Goal: Information Seeking & Learning: Get advice/opinions

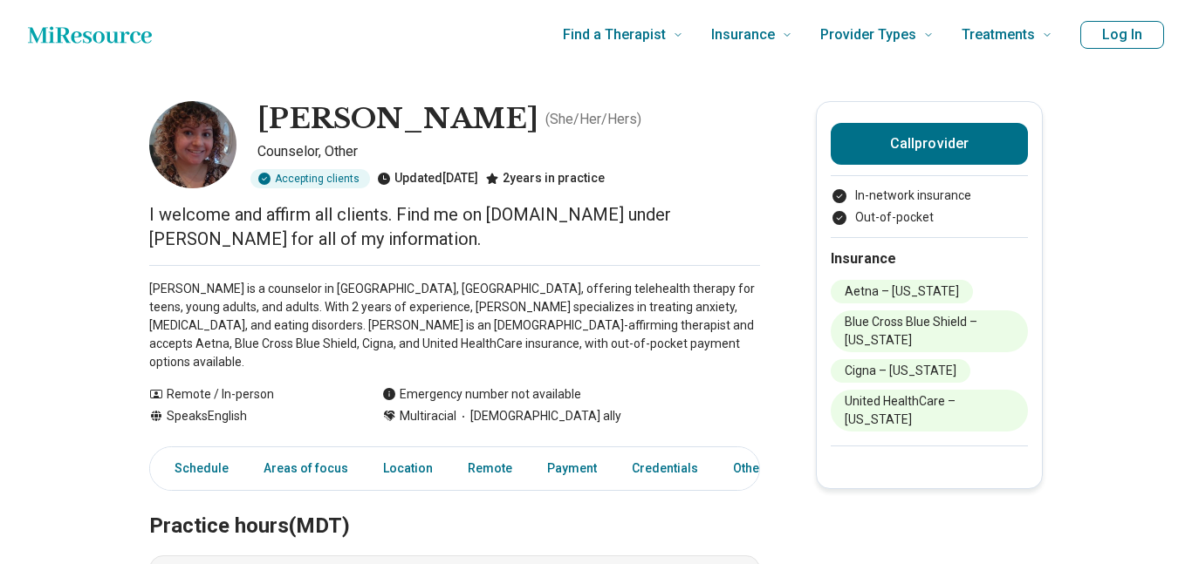
scroll to position [27, 0]
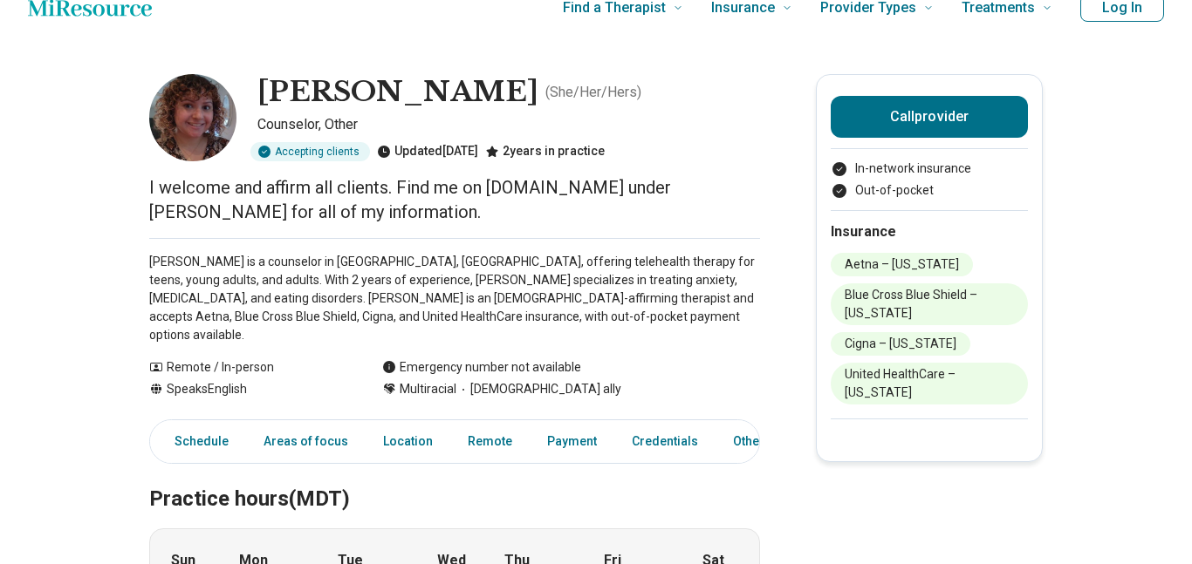
click at [606, 286] on p "Taylor McCarthy is a counselor in Tempe, AZ, offering telehealth therapy for te…" at bounding box center [454, 299] width 611 height 92
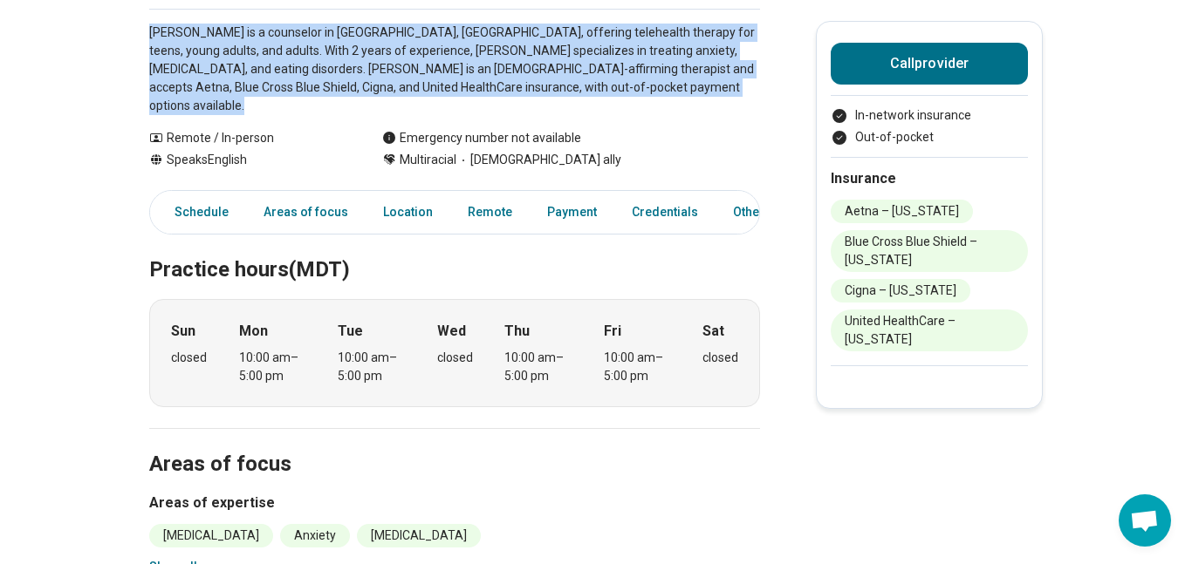
scroll to position [258, 0]
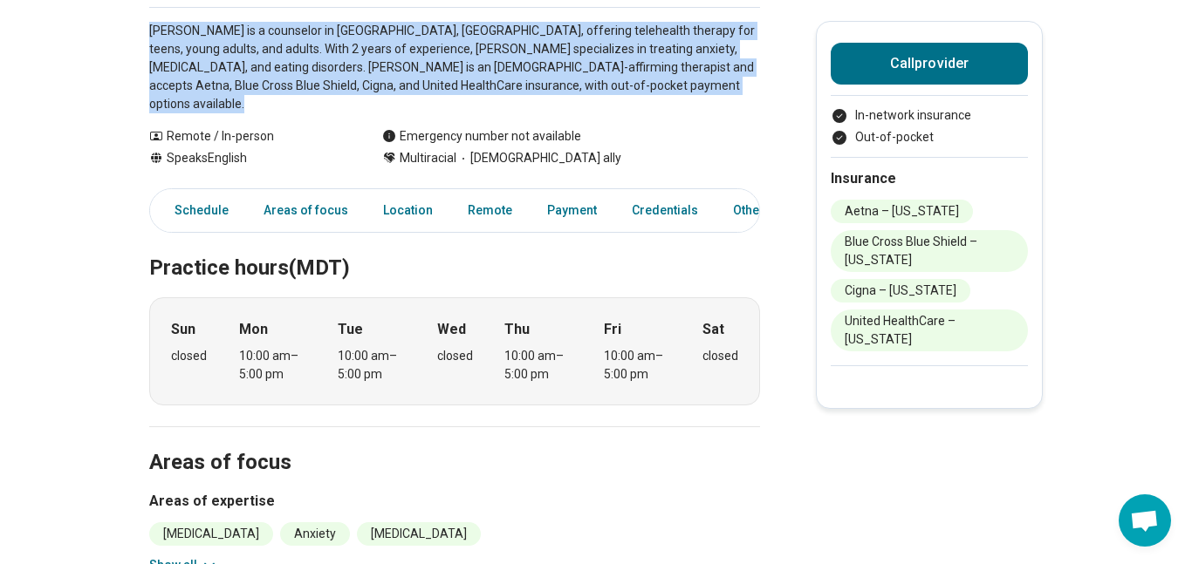
click at [645, 406] on h2 "Areas of focus" at bounding box center [454, 442] width 611 height 72
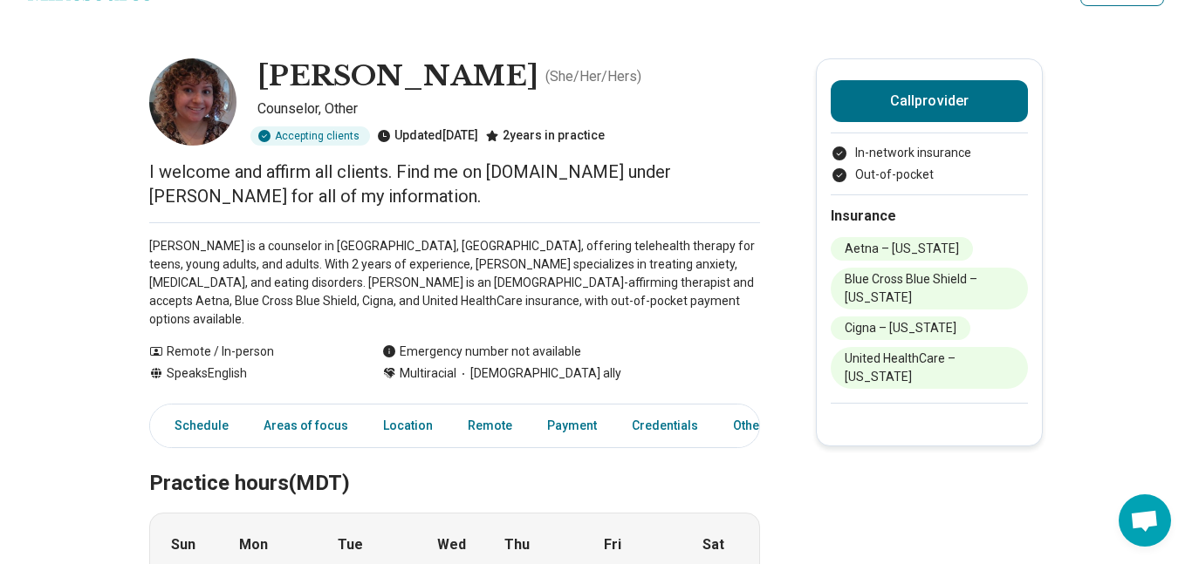
scroll to position [38, 0]
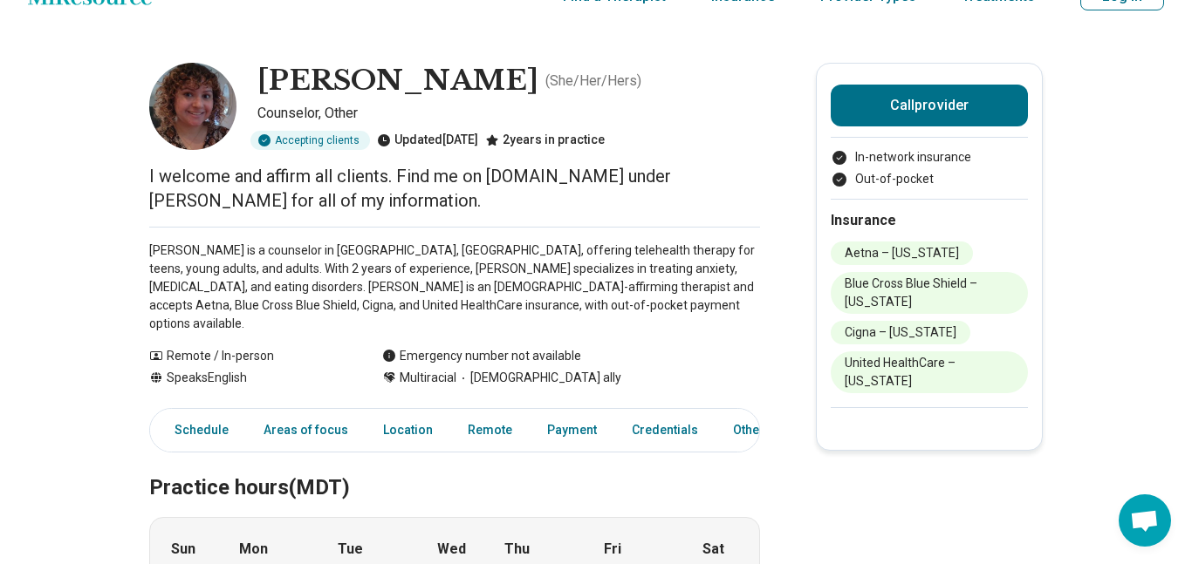
click at [550, 254] on p "Taylor McCarthy is a counselor in Tempe, AZ, offering telehealth therapy for te…" at bounding box center [454, 288] width 611 height 92
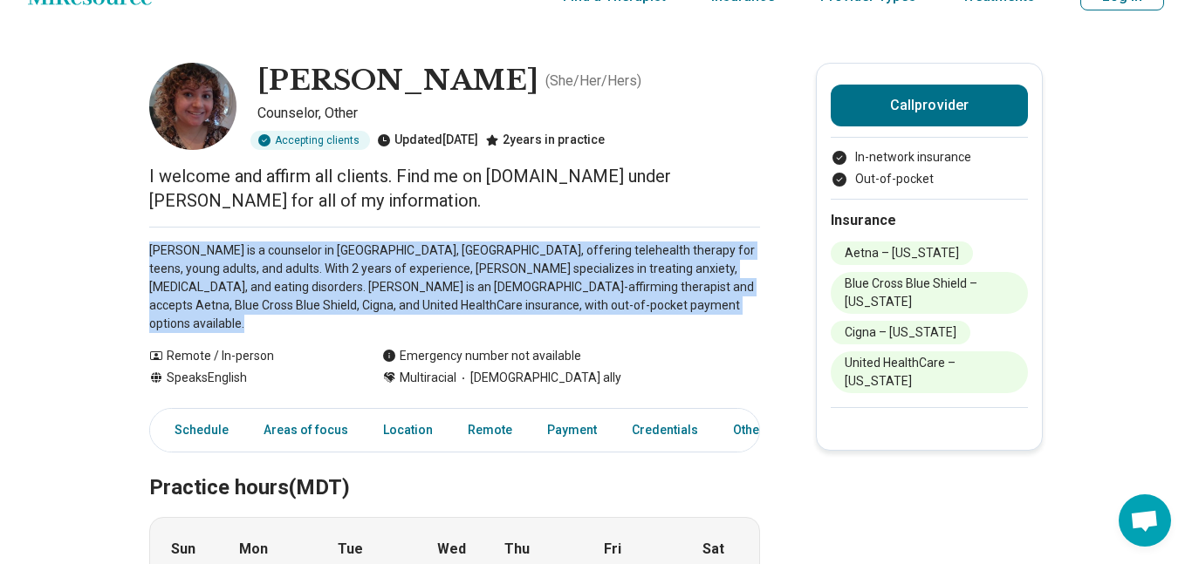
click at [550, 254] on p "Taylor McCarthy is a counselor in Tempe, AZ, offering telehealth therapy for te…" at bounding box center [454, 288] width 611 height 92
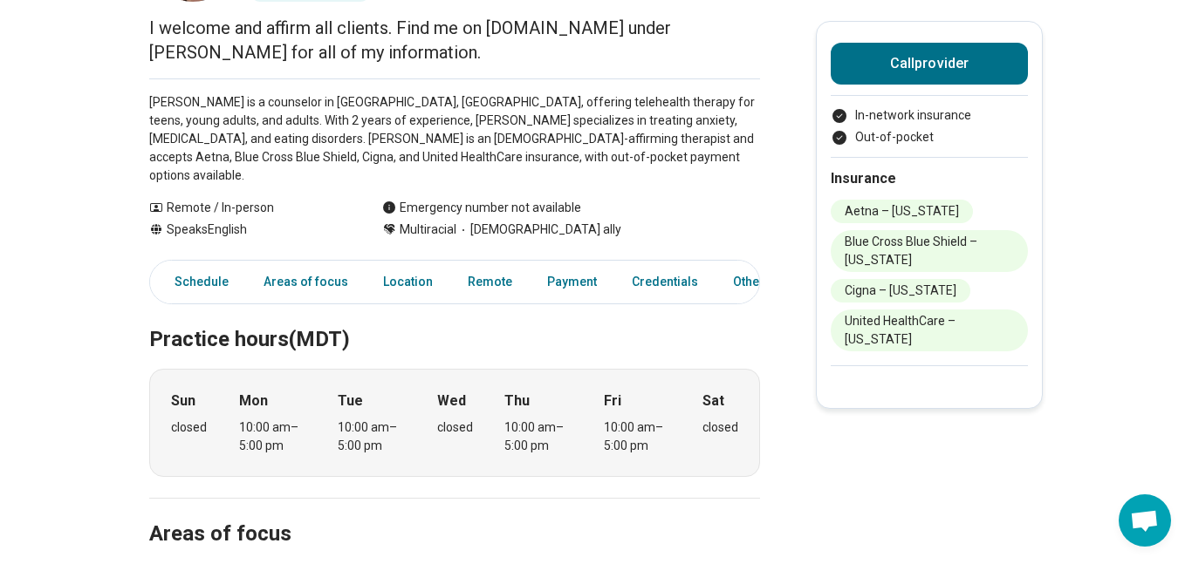
scroll to position [188, 0]
click at [327, 263] on link "Areas of focus" at bounding box center [306, 281] width 106 height 36
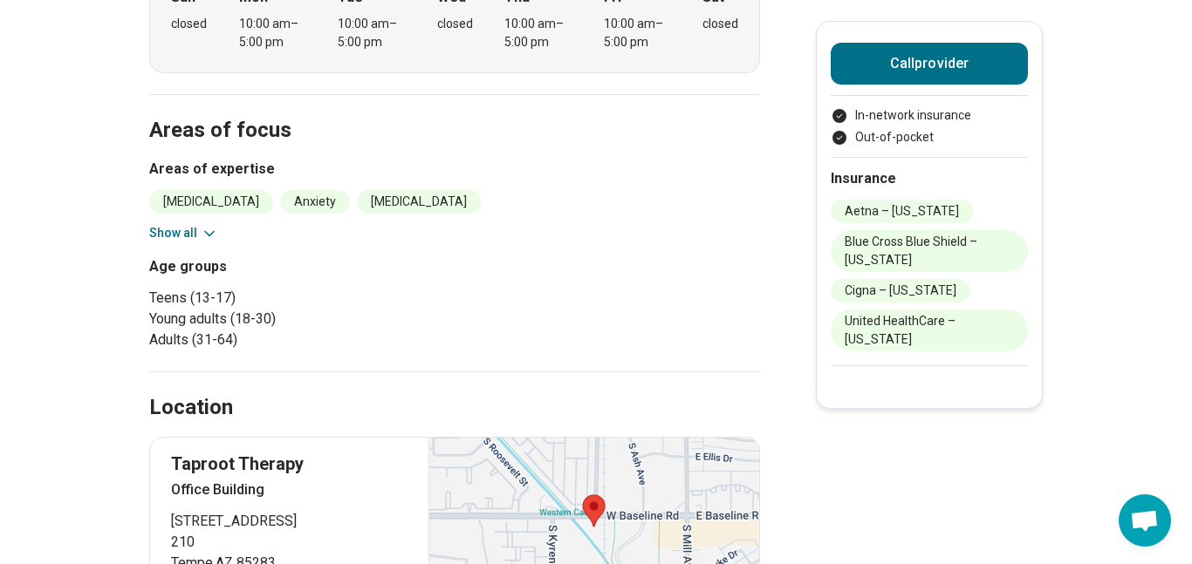
scroll to position [646, 0]
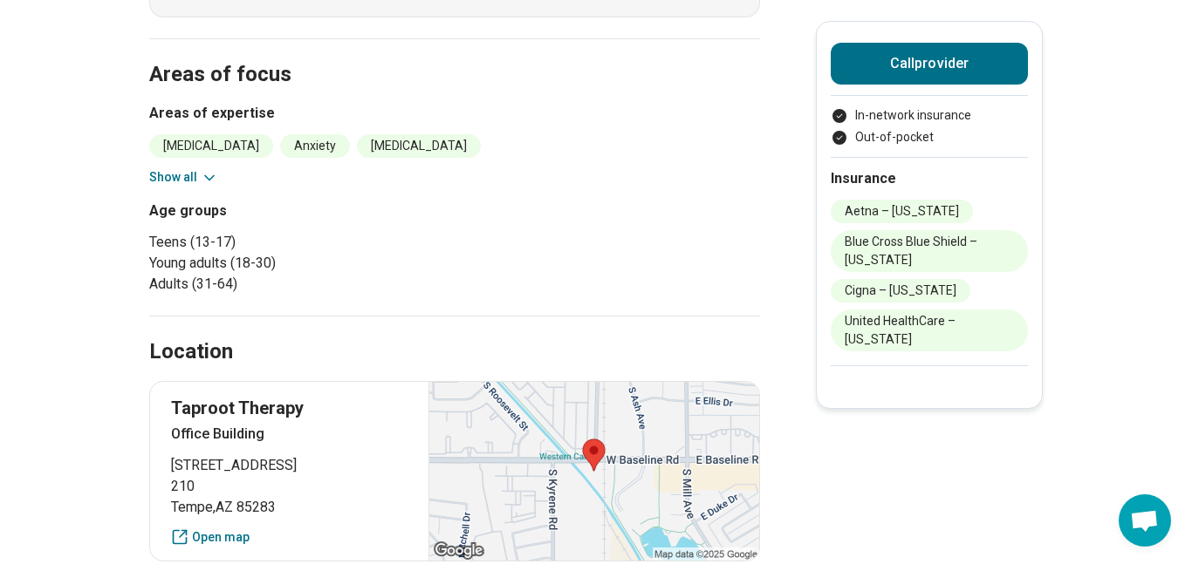
click at [201, 169] on icon at bounding box center [209, 177] width 17 height 17
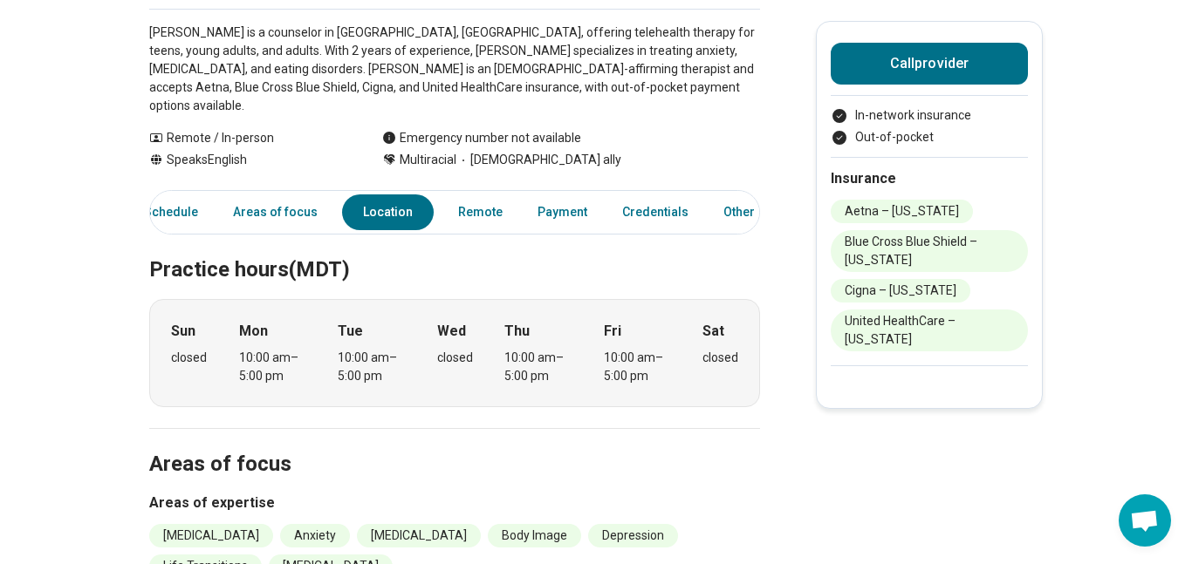
scroll to position [0, 0]
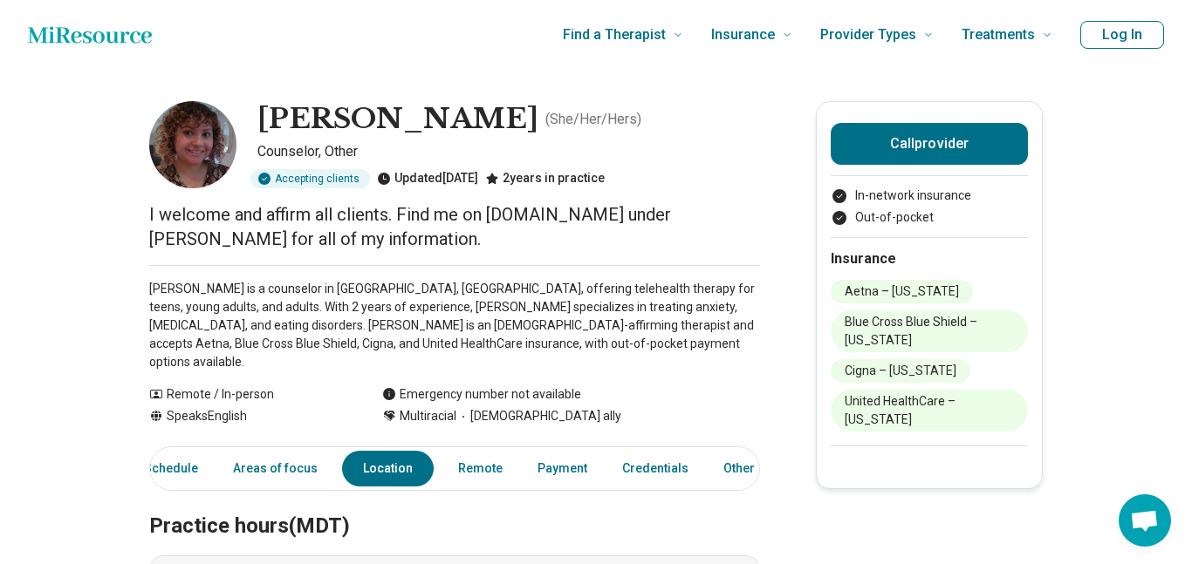
click at [124, 35] on icon "Home page" at bounding box center [90, 34] width 124 height 35
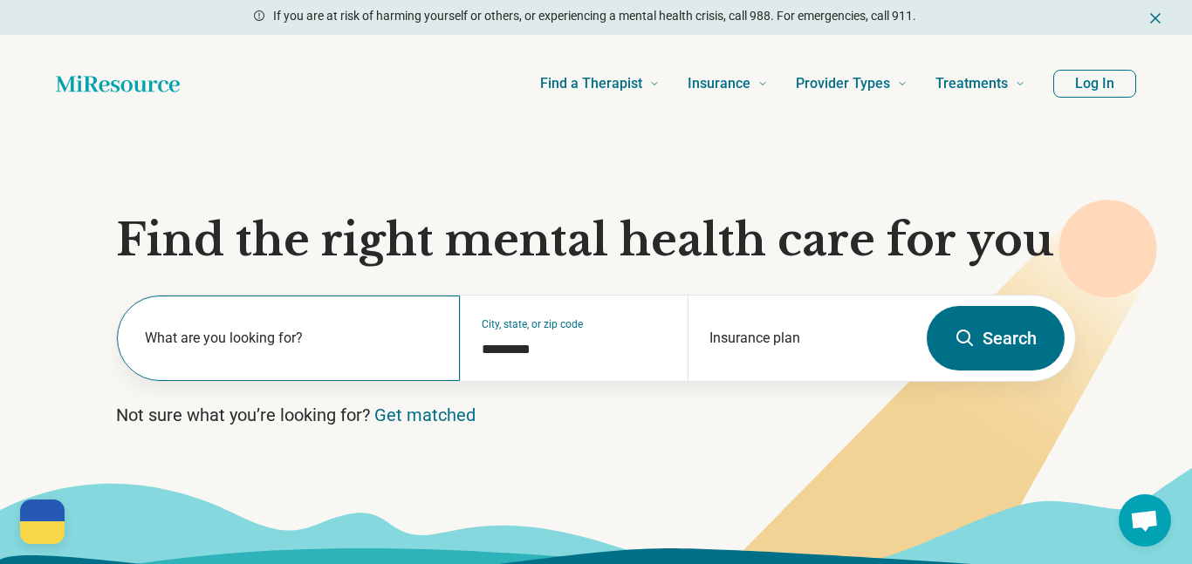
click at [305, 338] on label "What are you looking for?" at bounding box center [292, 338] width 294 height 21
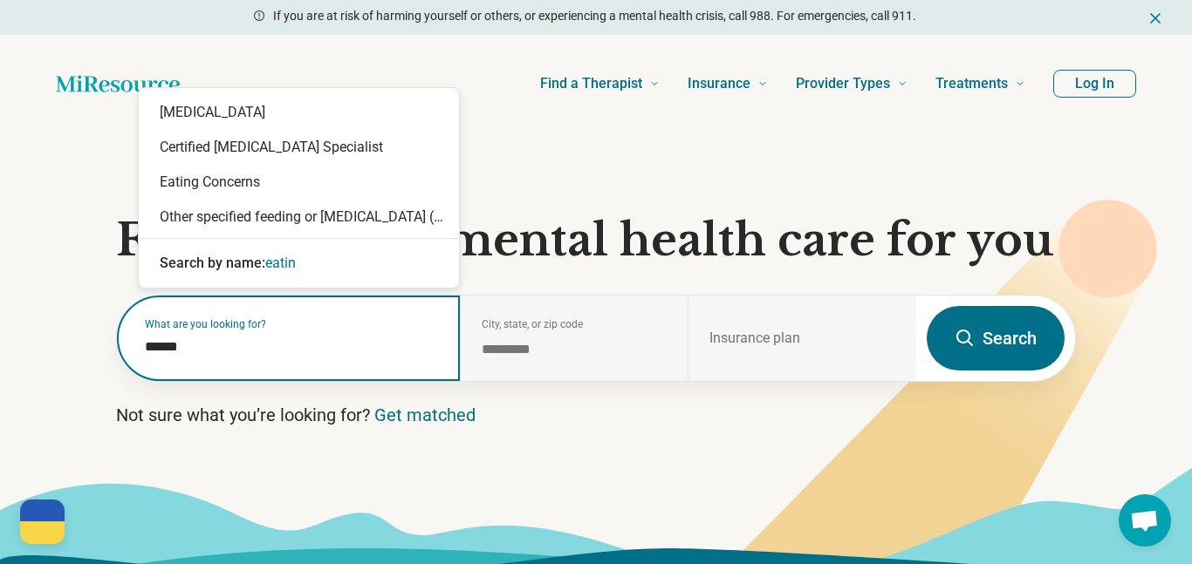
type input "******"
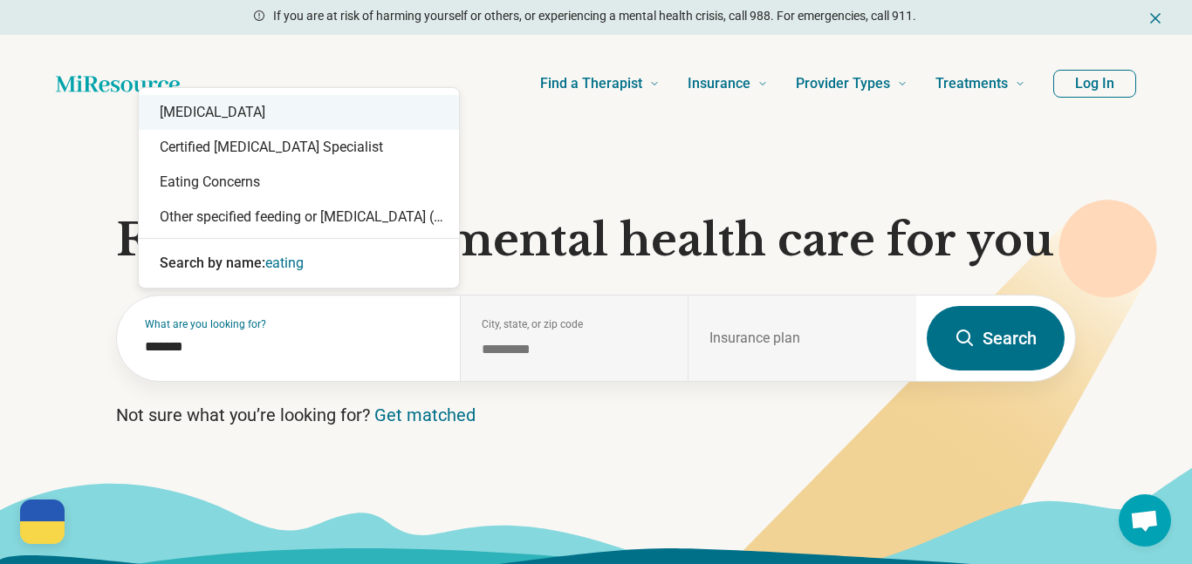
click at [385, 111] on div "[MEDICAL_DATA]" at bounding box center [299, 112] width 320 height 35
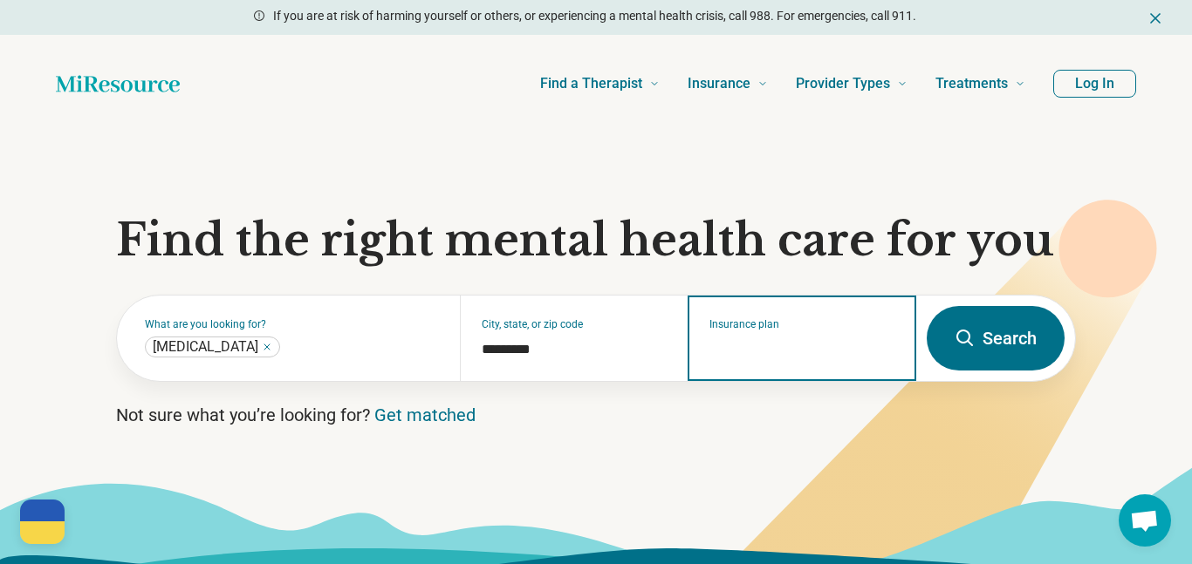
click at [720, 357] on input "Insurance plan" at bounding box center [802, 349] width 186 height 21
type input "*****"
click at [752, 406] on div "Cigna" at bounding box center [745, 413] width 114 height 35
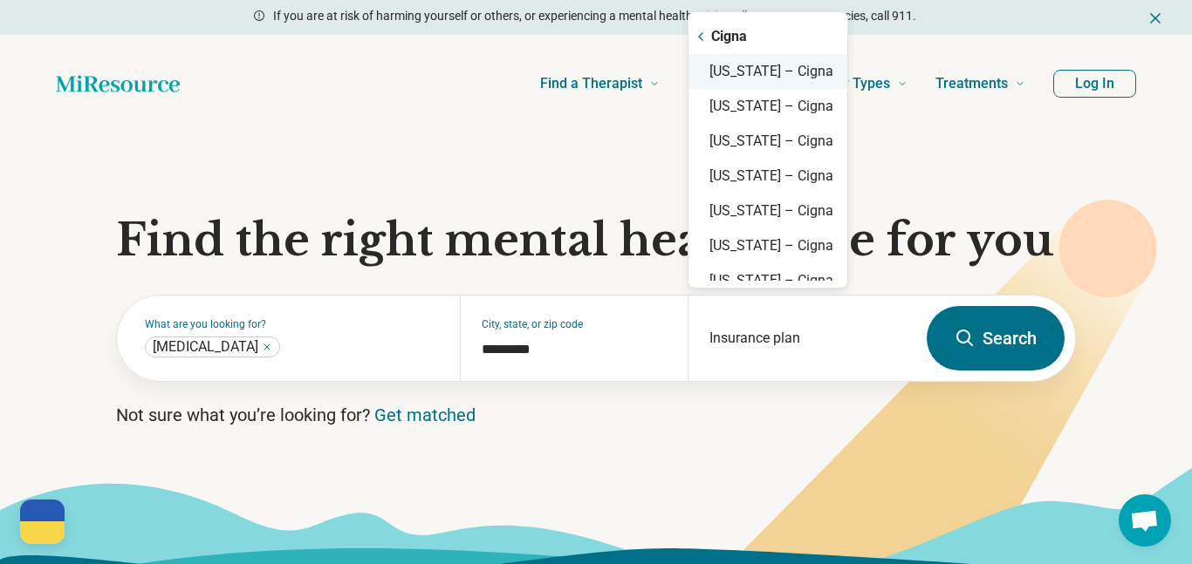
click at [847, 70] on div "[US_STATE] – Cigna" at bounding box center [767, 71] width 159 height 35
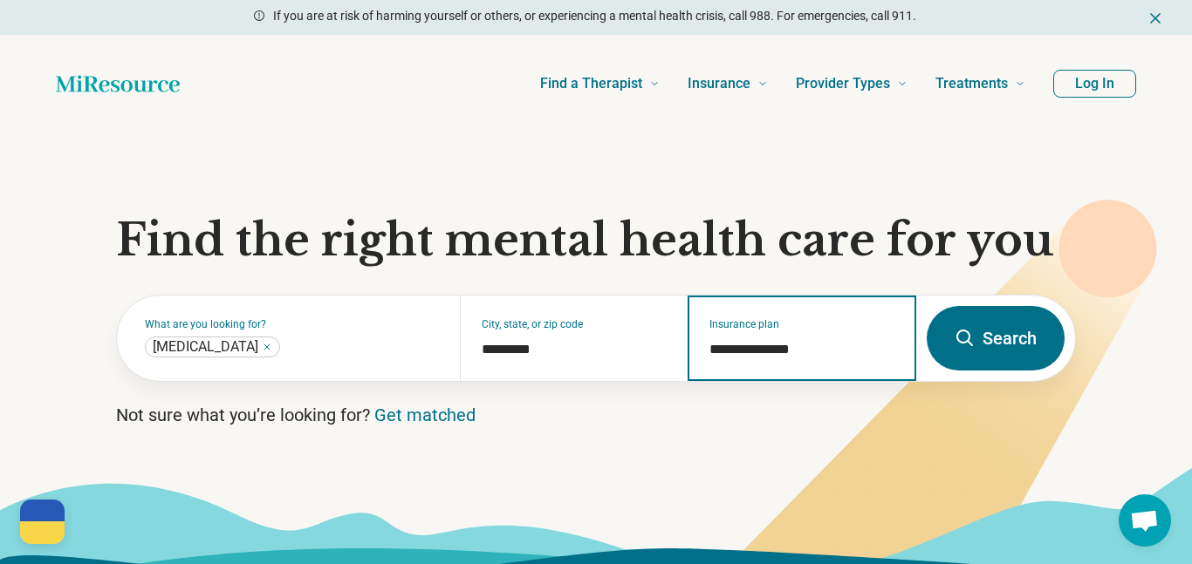
type input "**********"
click at [1005, 355] on button "Search" at bounding box center [995, 338] width 138 height 65
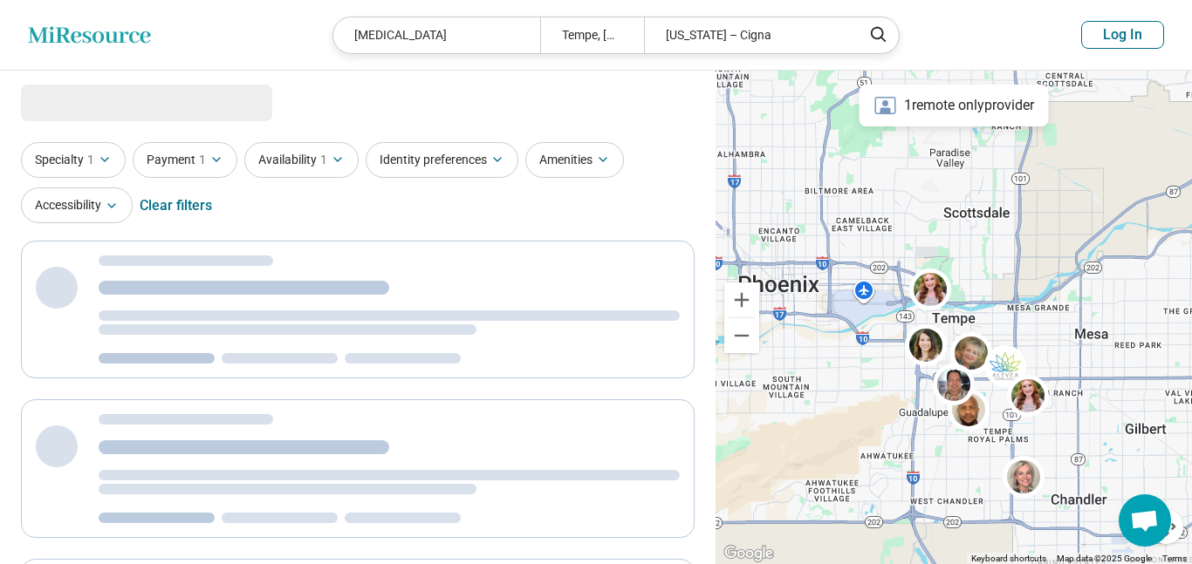
select select "***"
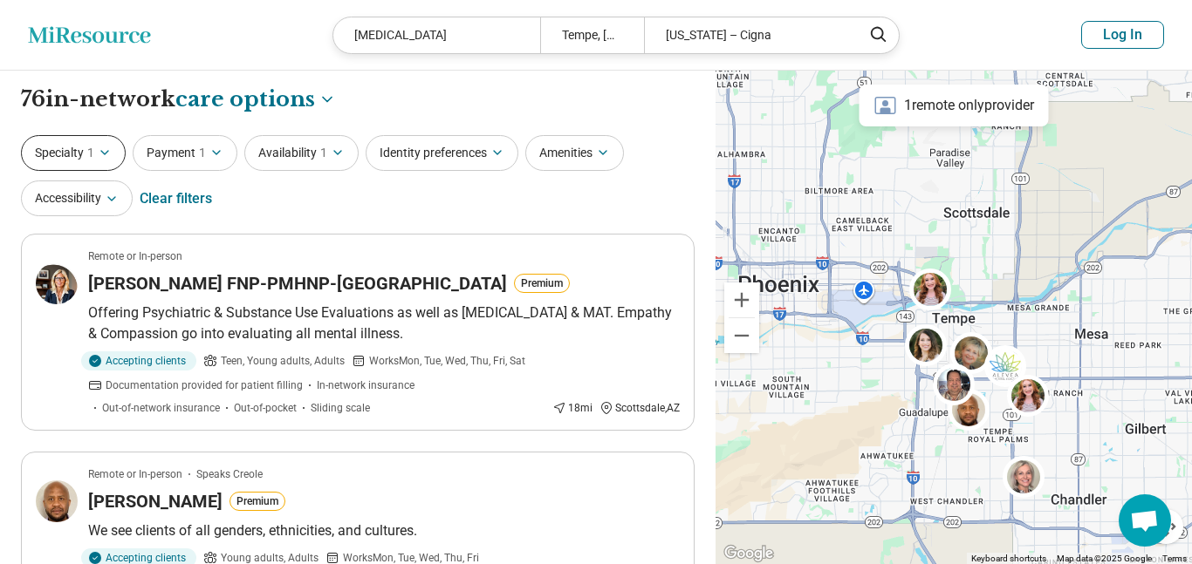
click at [113, 154] on button "Specialty 1" at bounding box center [73, 153] width 105 height 36
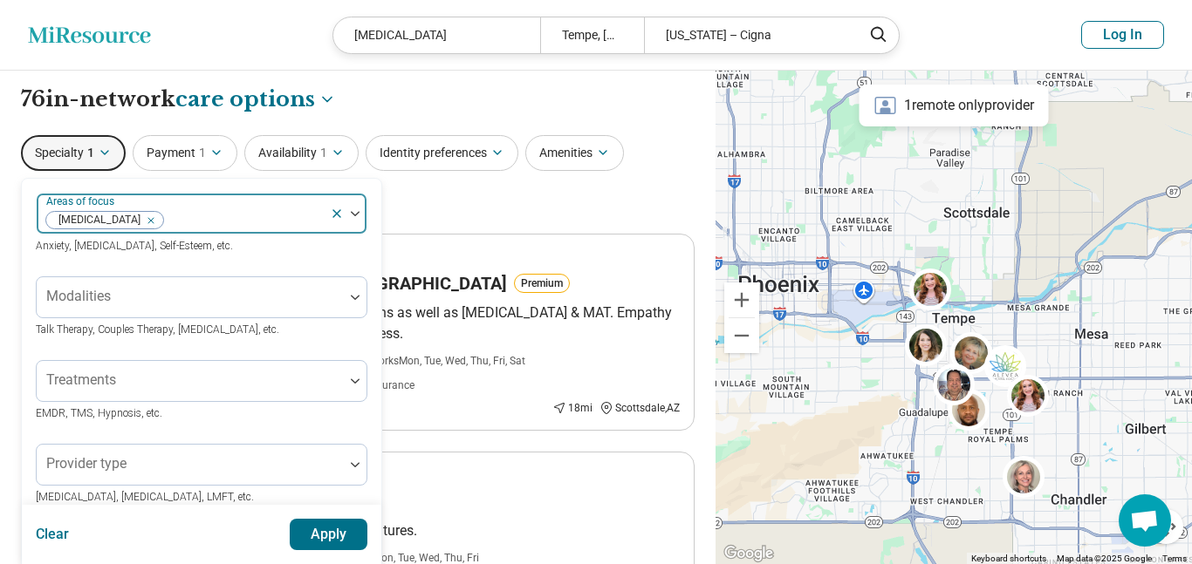
click at [158, 221] on div "Remove [object Object]" at bounding box center [147, 220] width 21 height 21
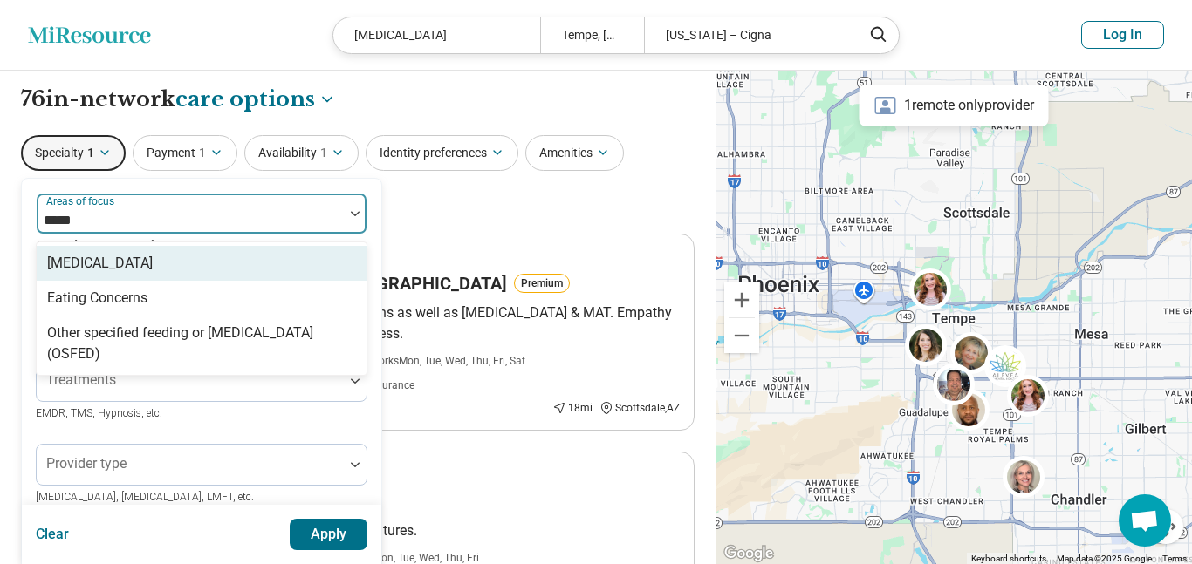
type input "******"
click at [201, 254] on div "[MEDICAL_DATA]" at bounding box center [202, 263] width 330 height 35
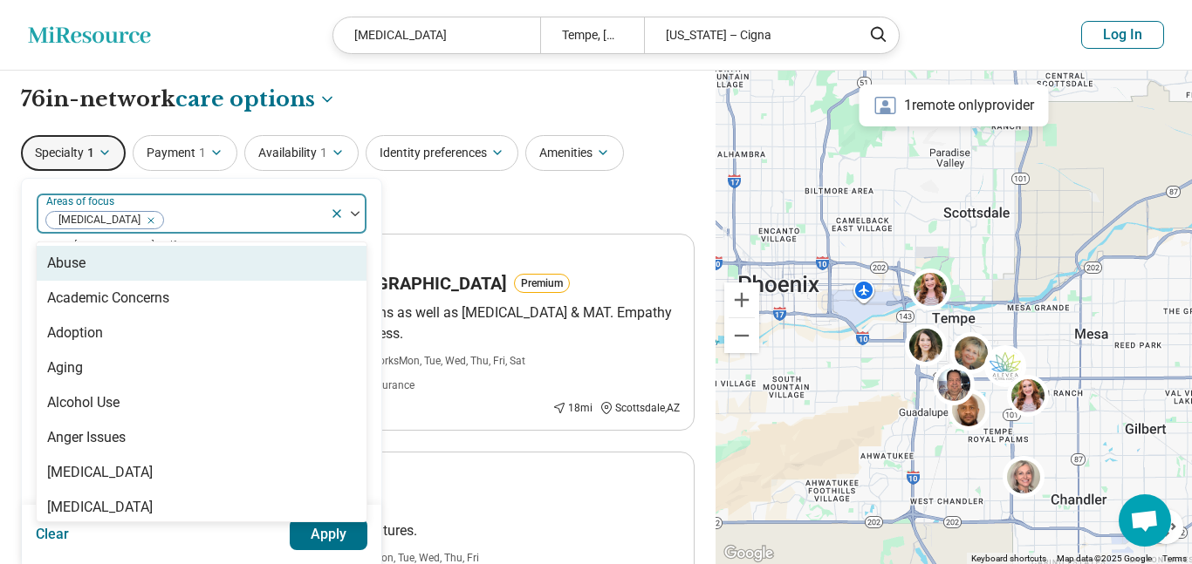
click at [359, 215] on div at bounding box center [355, 213] width 23 height 5
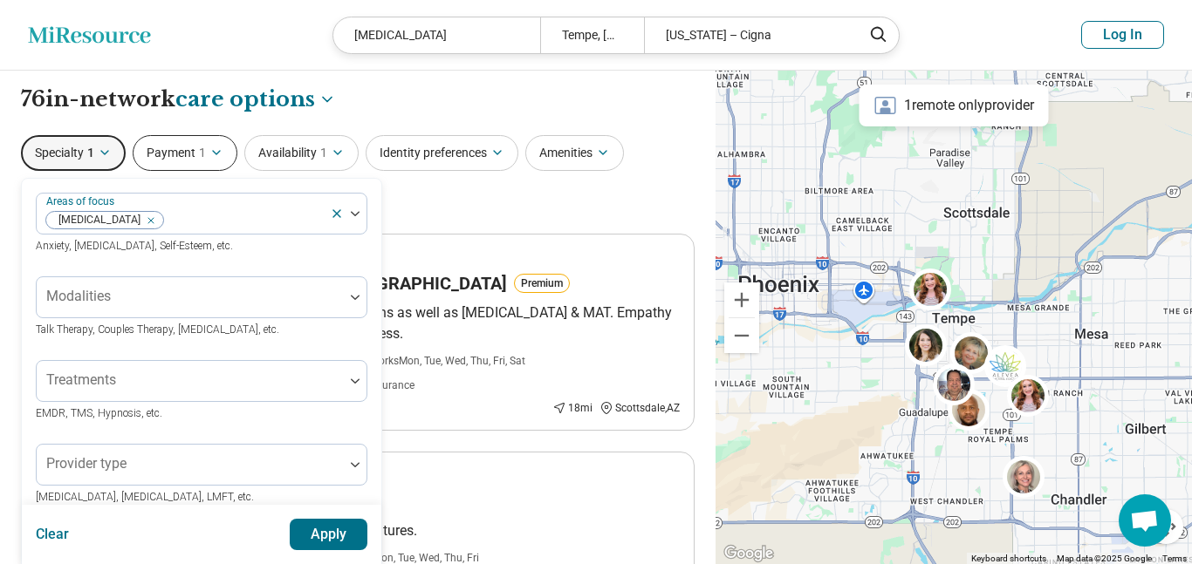
click at [187, 156] on button "Payment 1" at bounding box center [185, 153] width 105 height 36
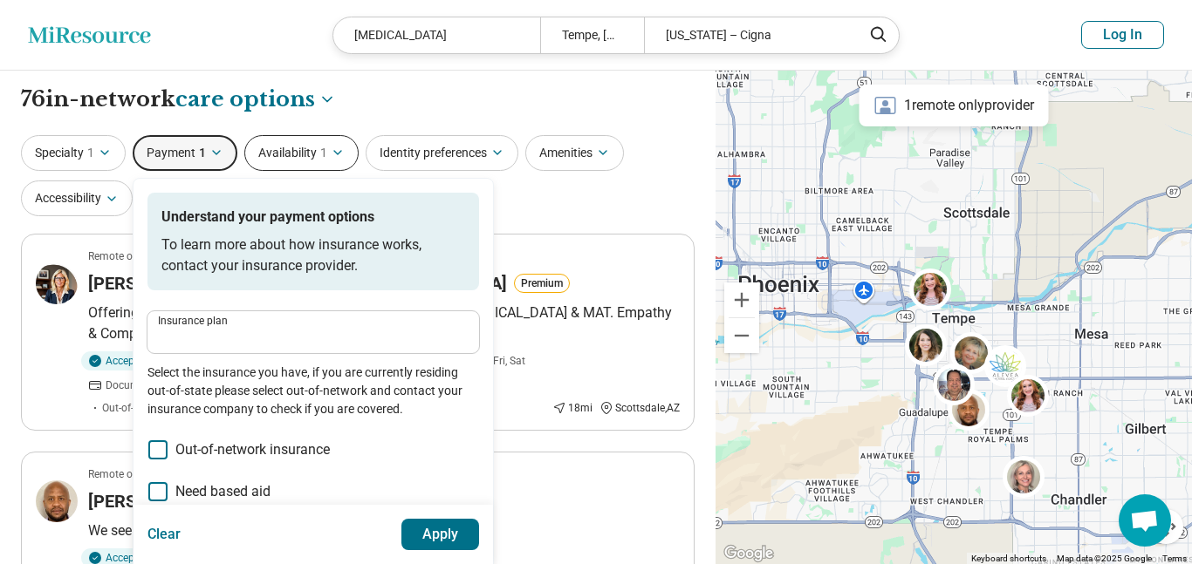
click at [308, 148] on button "Availability 1" at bounding box center [301, 153] width 114 height 36
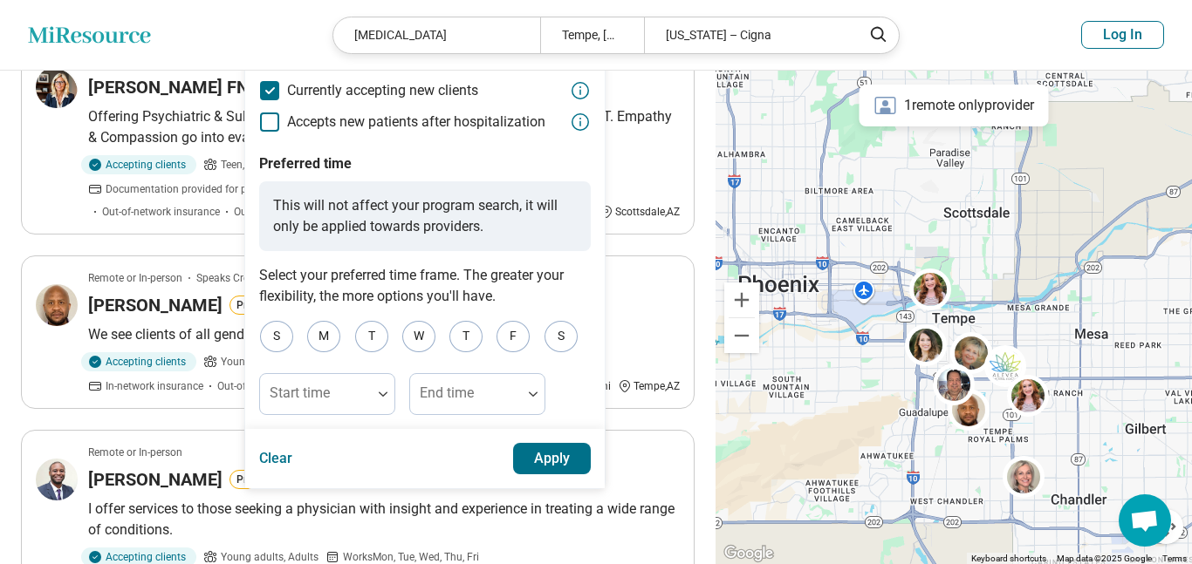
scroll to position [201, 0]
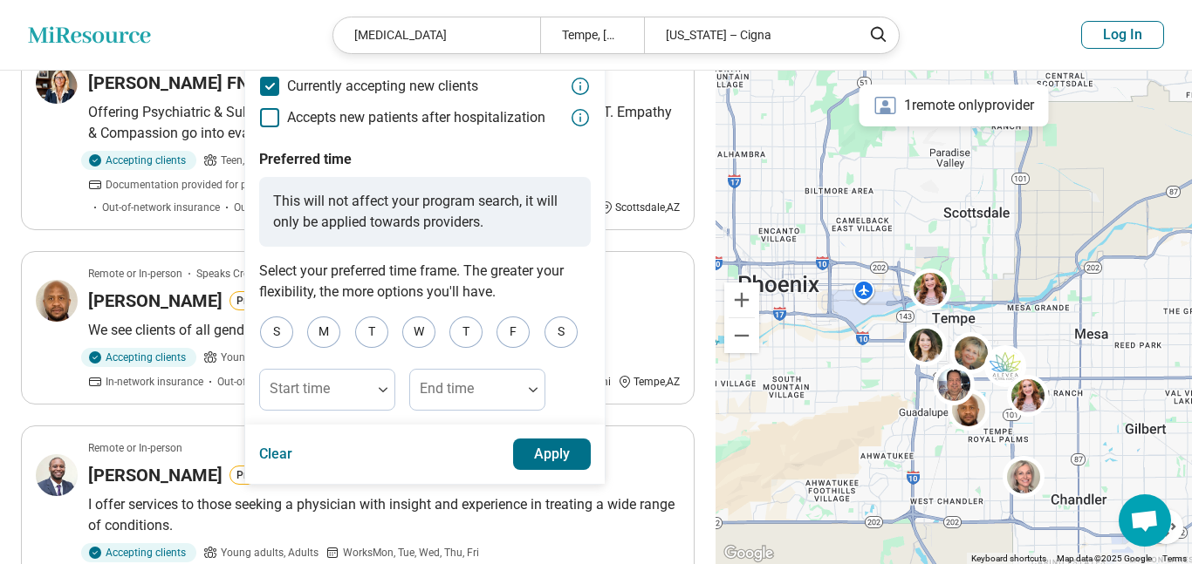
click at [557, 460] on button "Apply" at bounding box center [552, 454] width 79 height 31
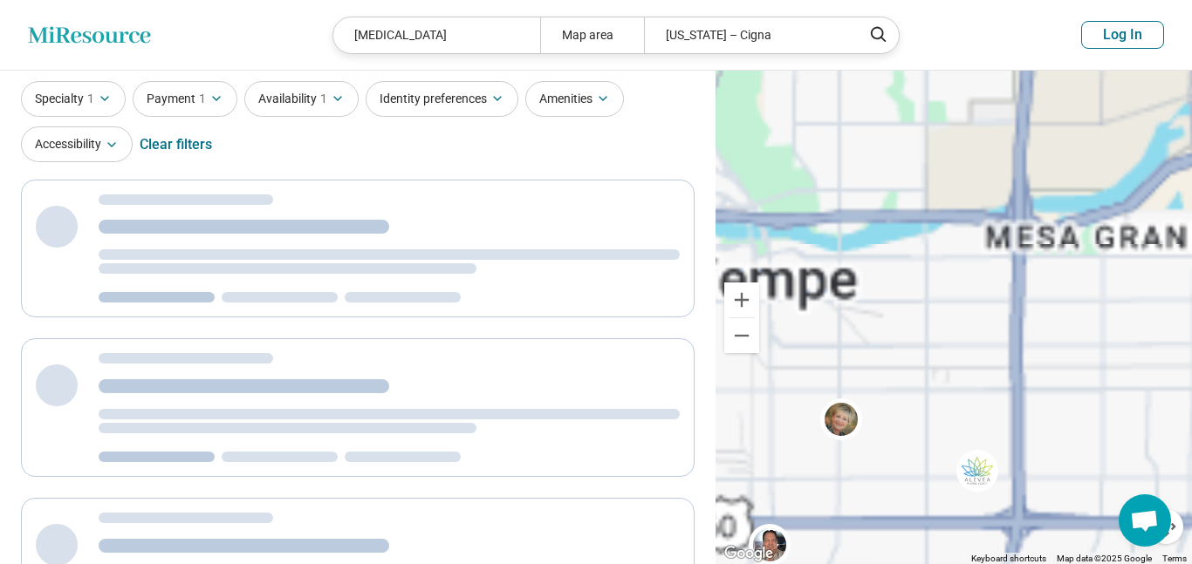
scroll to position [0, 0]
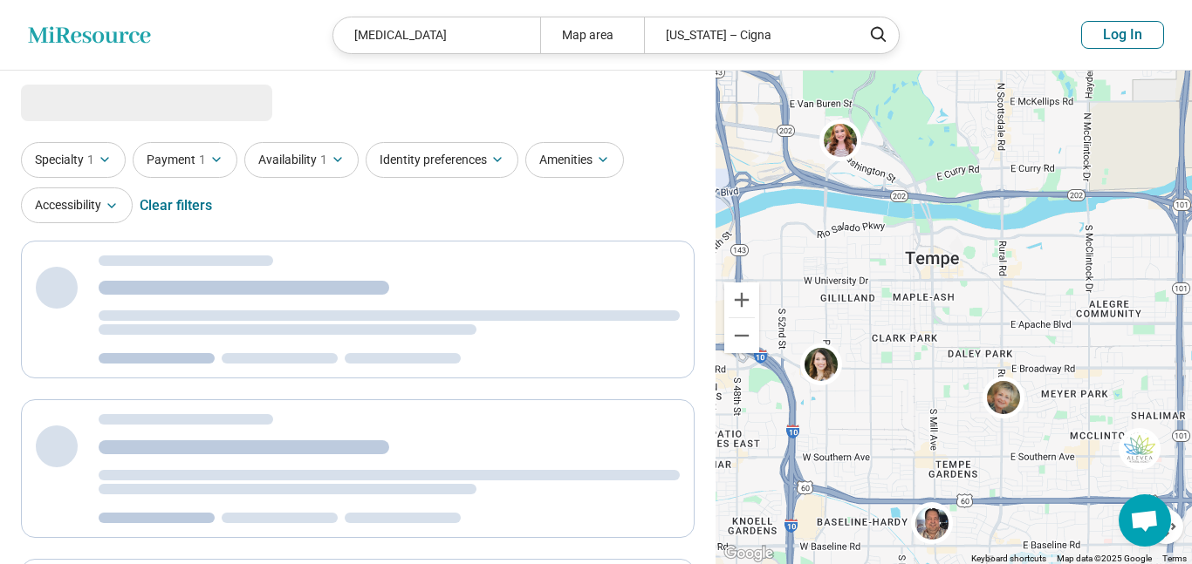
drag, startPoint x: 943, startPoint y: 327, endPoint x: 1117, endPoint y: 305, distance: 175.8
click at [1117, 305] on div at bounding box center [953, 318] width 476 height 495
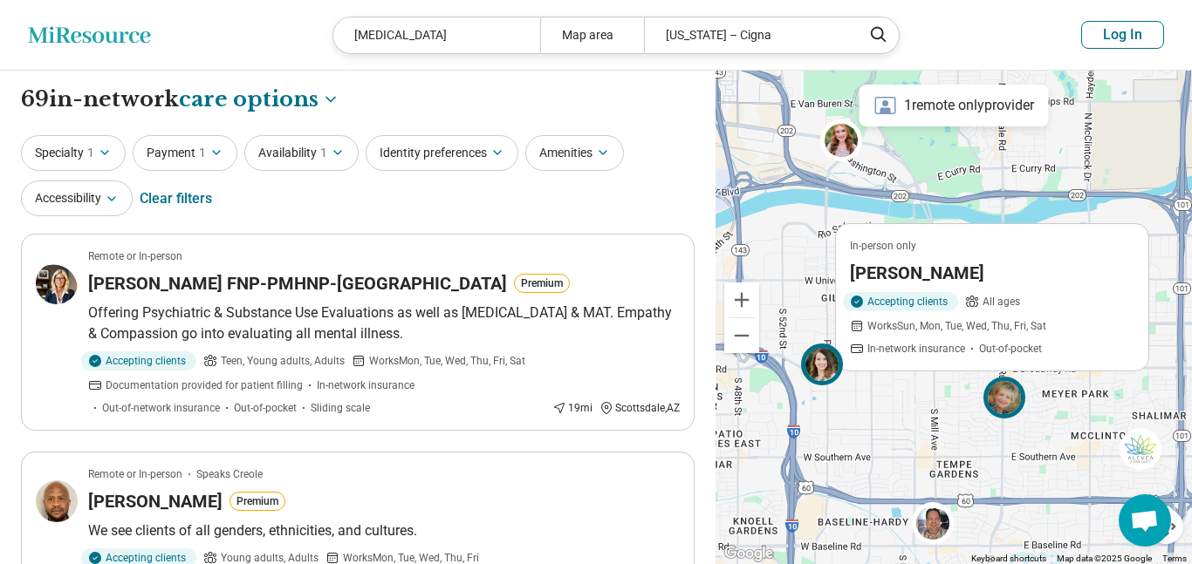
click at [824, 384] on img at bounding box center [822, 364] width 42 height 42
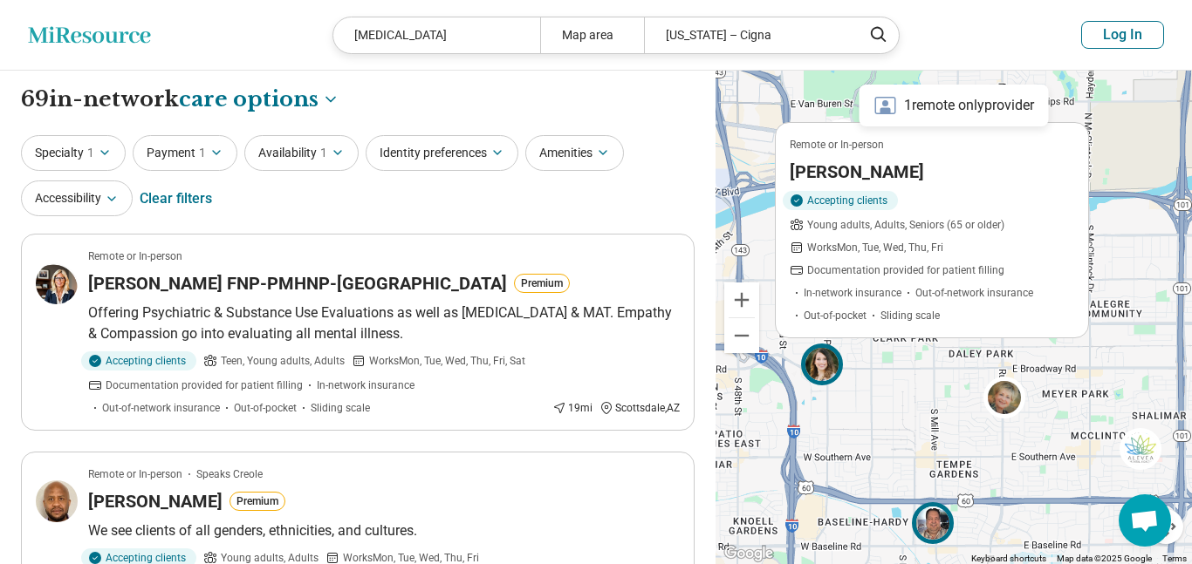
click at [932, 522] on img at bounding box center [933, 523] width 42 height 42
